Goal: Task Accomplishment & Management: Manage account settings

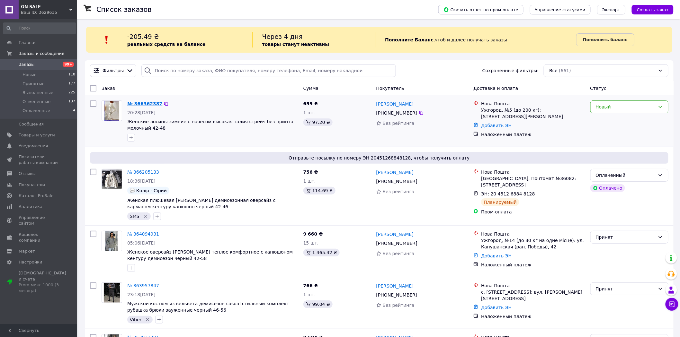
click at [149, 106] on link "№ 366362387" at bounding box center [144, 103] width 35 height 5
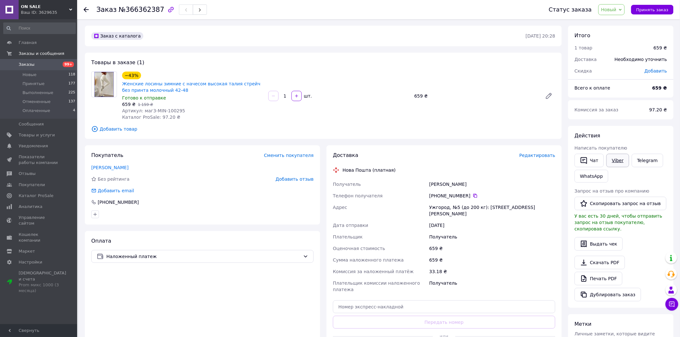
click at [620, 161] on link "Viber" at bounding box center [617, 160] width 22 height 13
drag, startPoint x: 152, startPoint y: 306, endPoint x: 121, endPoint y: 250, distance: 64.3
click at [152, 305] on div "Оплата Наложенный платеж" at bounding box center [202, 297] width 235 height 133
click at [614, 9] on span "Новый" at bounding box center [608, 9] width 15 height 5
click at [616, 20] on li "Принят" at bounding box center [615, 23] width 34 height 10
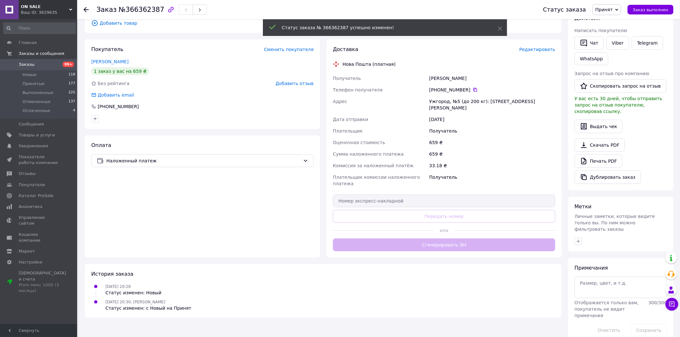
scroll to position [108, 0]
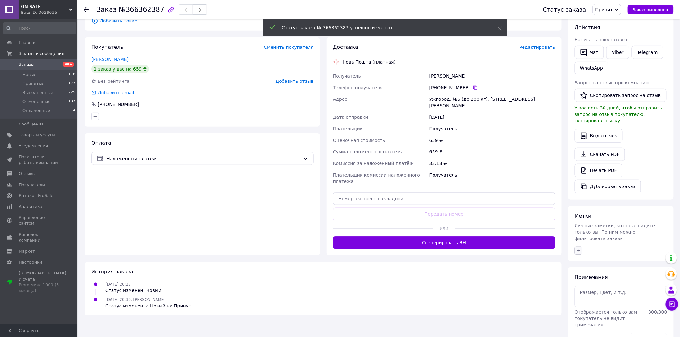
click at [581, 247] on button "button" at bounding box center [578, 251] width 8 height 8
click at [582, 286] on li "Viber" at bounding box center [613, 290] width 79 height 9
checkbox input "true"
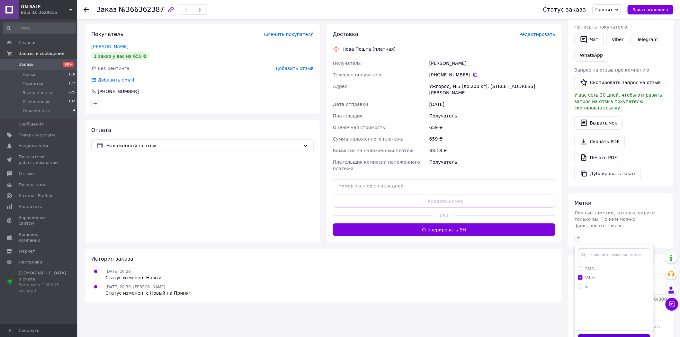
click at [603, 334] on button "Добавить метку" at bounding box center [614, 340] width 72 height 13
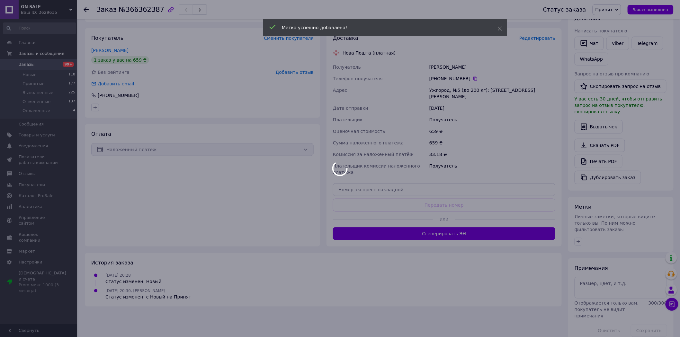
scroll to position [116, 0]
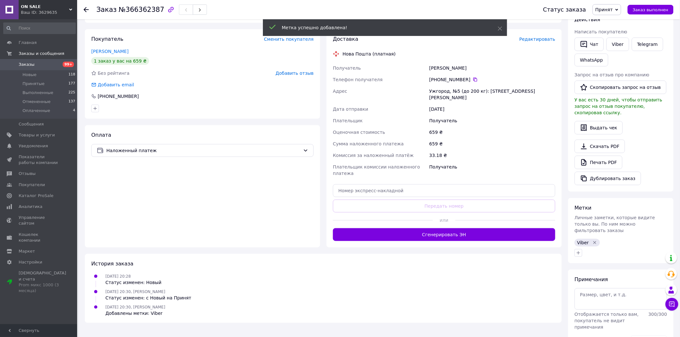
click at [43, 64] on span "Заказы" at bounding box center [39, 65] width 41 height 6
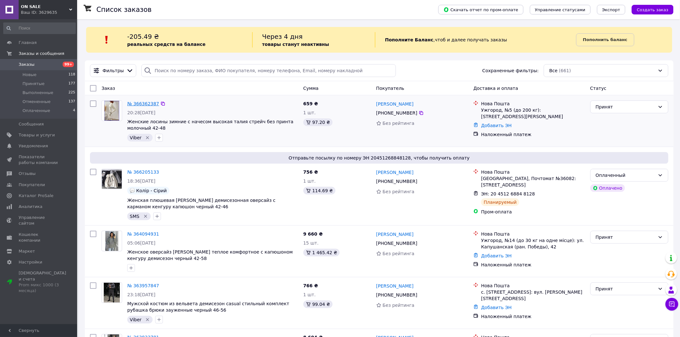
click at [138, 106] on link "№ 366362387" at bounding box center [143, 103] width 32 height 5
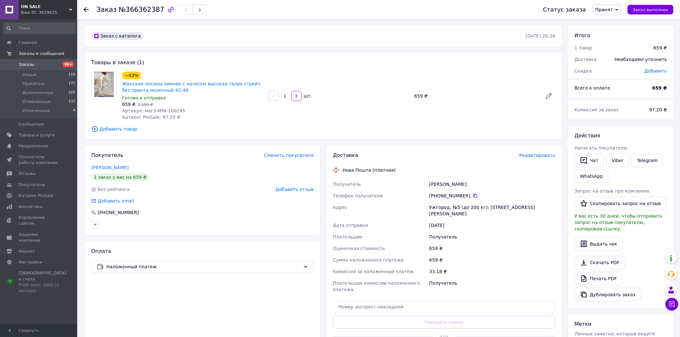
click at [140, 9] on span "№366362387" at bounding box center [141, 10] width 46 height 8
copy span "366362387"
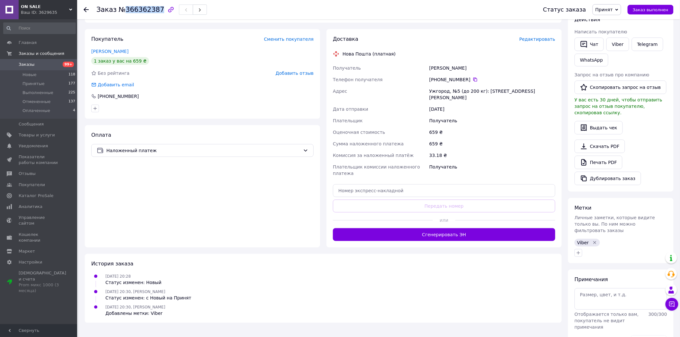
scroll to position [127, 0]
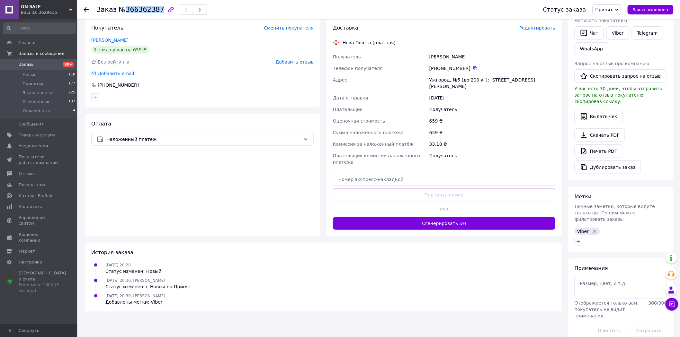
click at [48, 64] on span "Заказы" at bounding box center [39, 65] width 41 height 6
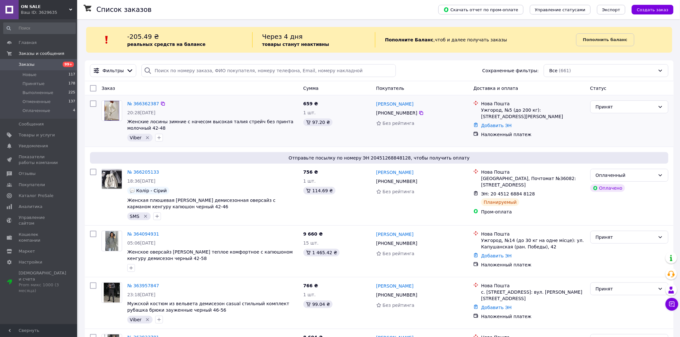
click at [252, 140] on div "Viber" at bounding box center [212, 138] width 173 height 10
drag, startPoint x: 374, startPoint y: 105, endPoint x: 409, endPoint y: 105, distance: 35.3
click at [409, 105] on div "[PERSON_NAME] [PHONE_NUMBER] Без рейтинга" at bounding box center [421, 121] width 97 height 46
copy link "[PERSON_NAME]"
click at [490, 108] on div "Ужгород, №5 (до 200 кг): [STREET_ADDRESS][PERSON_NAME]" at bounding box center [533, 113] width 104 height 13
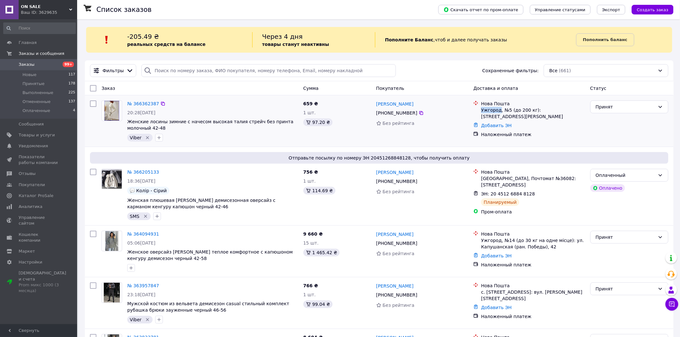
click at [490, 108] on div "Ужгород, №5 (до 200 кг): [STREET_ADDRESS][PERSON_NAME]" at bounding box center [533, 113] width 104 height 13
copy div "[GEOGRAPHIC_DATA]"
